Goal: Task Accomplishment & Management: Use online tool/utility

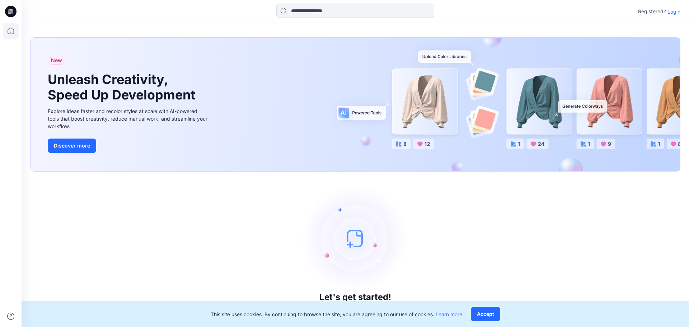
click at [639, 27] on div "New Unleash Creativity, Speed Up Development Explore ideas faster and recolor s…" at bounding box center [355, 175] width 667 height 304
click at [675, 10] on p "Login" at bounding box center [673, 12] width 13 height 8
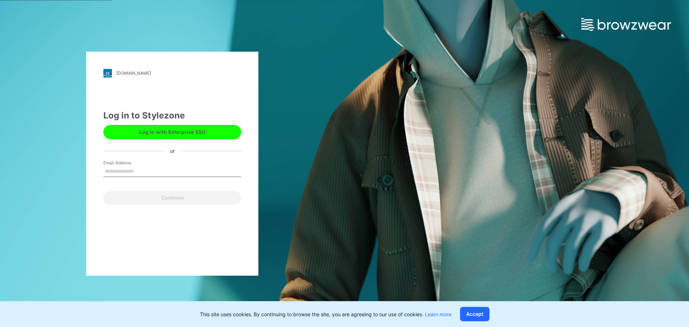
click at [141, 166] on input "Email Address" at bounding box center [172, 171] width 138 height 11
click at [113, 169] on input "Email Address" at bounding box center [172, 171] width 138 height 11
paste input "**********"
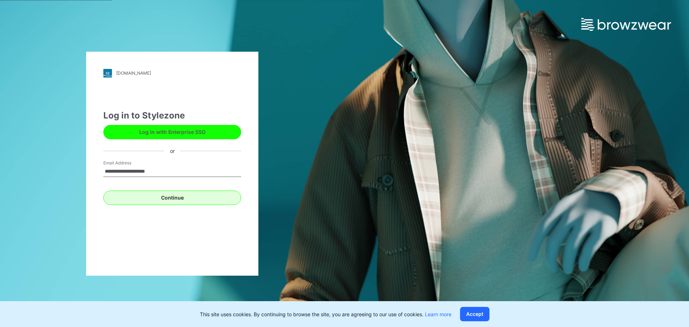
type input "**********"
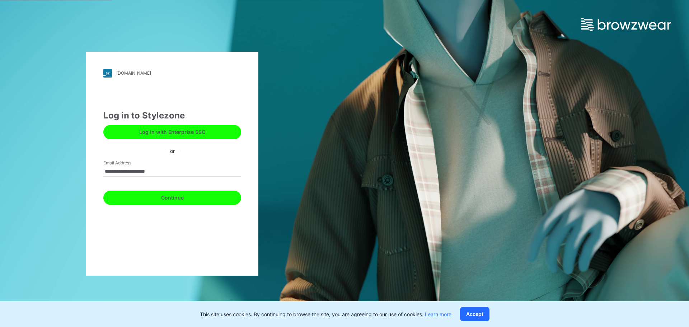
click at [155, 195] on button "Continue" at bounding box center [172, 198] width 138 height 14
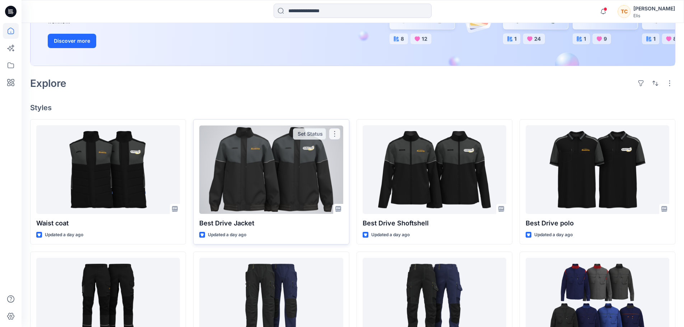
scroll to position [59, 0]
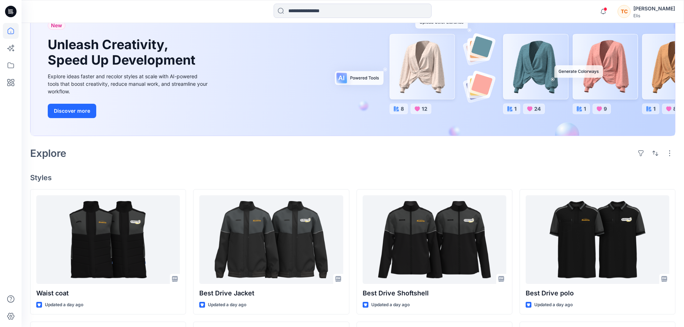
click at [579, 95] on div "New Unleash Creativity, Speed Up Development Explore ideas faster and recolor s…" at bounding box center [352, 70] width 644 height 132
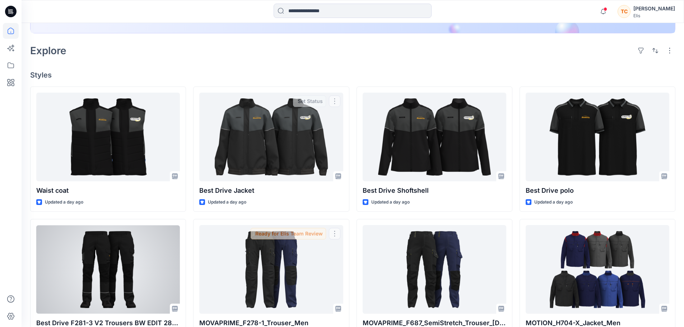
scroll to position [179, 0]
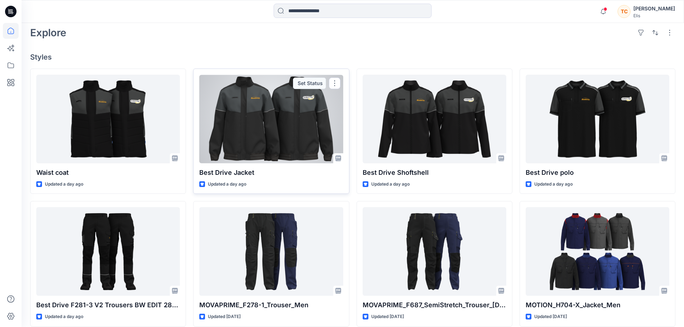
click at [256, 122] on div at bounding box center [271, 119] width 144 height 89
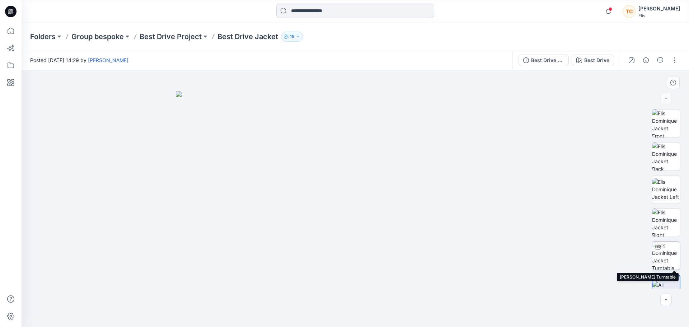
click at [662, 253] on img at bounding box center [666, 255] width 28 height 28
drag, startPoint x: 356, startPoint y: 173, endPoint x: 301, endPoint y: 165, distance: 55.2
click at [301, 165] on img at bounding box center [355, 185] width 305 height 282
drag, startPoint x: 362, startPoint y: 322, endPoint x: 429, endPoint y: 226, distance: 117.2
click at [507, 268] on div at bounding box center [355, 198] width 667 height 257
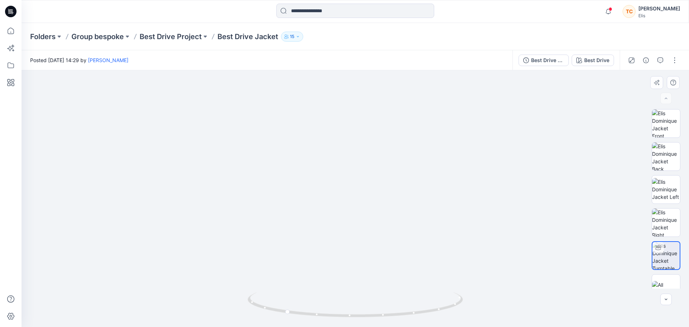
drag, startPoint x: 342, startPoint y: 227, endPoint x: 342, endPoint y: 147, distance: 80.0
click at [342, 147] on img at bounding box center [355, 150] width 354 height 354
drag, startPoint x: 342, startPoint y: 152, endPoint x: 359, endPoint y: 246, distance: 95.8
click at [359, 246] on img at bounding box center [355, 198] width 354 height 258
drag, startPoint x: 360, startPoint y: 236, endPoint x: 364, endPoint y: 170, distance: 66.5
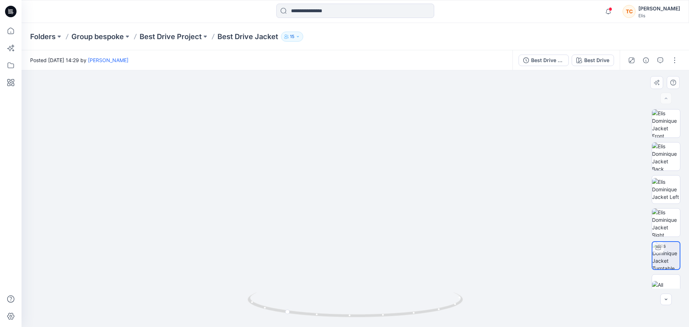
click at [364, 170] on img at bounding box center [355, 166] width 354 height 321
drag, startPoint x: 351, startPoint y: 316, endPoint x: 296, endPoint y: 307, distance: 55.4
click at [351, 287] on div at bounding box center [355, 198] width 667 height 257
click at [291, 305] on div at bounding box center [287, 303] width 8 height 8
click at [286, 316] on icon at bounding box center [356, 305] width 217 height 27
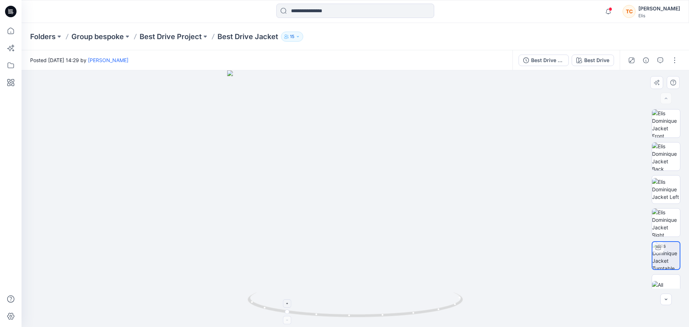
click at [287, 323] on foreignobject at bounding box center [287, 320] width 8 height 8
click at [176, 39] on p "Best Drive Project" at bounding box center [171, 37] width 62 height 10
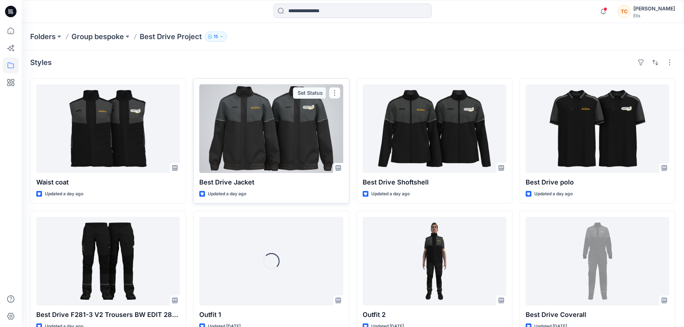
scroll to position [36, 0]
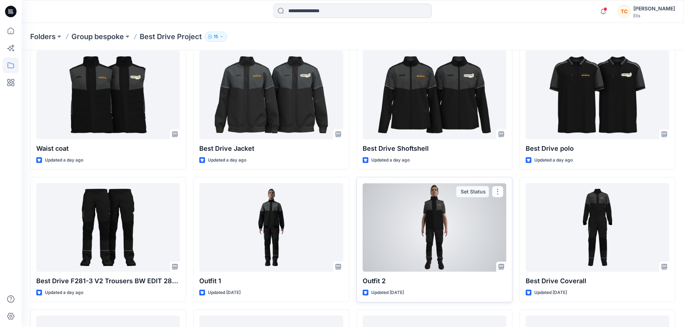
click at [462, 229] on div at bounding box center [434, 227] width 144 height 89
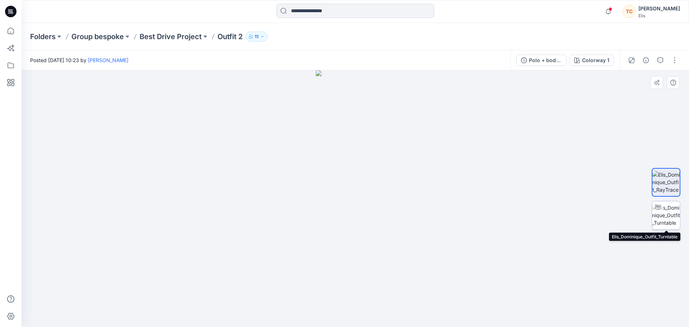
click at [676, 206] on img at bounding box center [666, 215] width 28 height 23
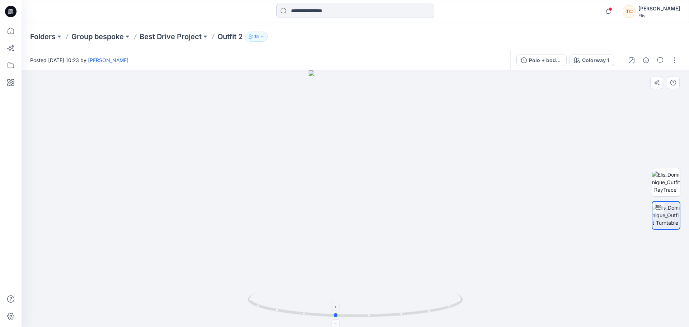
drag, startPoint x: 399, startPoint y: 314, endPoint x: 376, endPoint y: 314, distance: 23.0
click at [376, 314] on icon at bounding box center [356, 305] width 217 height 27
drag, startPoint x: 375, startPoint y: 313, endPoint x: 382, endPoint y: 316, distance: 7.9
click at [382, 316] on icon at bounding box center [356, 305] width 217 height 27
click at [370, 319] on div at bounding box center [355, 198] width 667 height 257
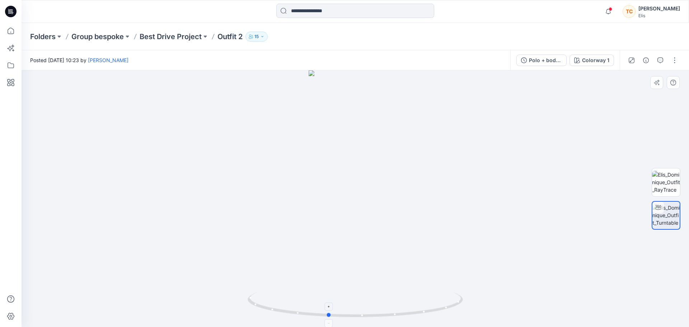
drag, startPoint x: 339, startPoint y: 316, endPoint x: 331, endPoint y: 293, distance: 24.1
click at [331, 293] on icon at bounding box center [356, 305] width 217 height 27
